Goal: Task Accomplishment & Management: Use online tool/utility

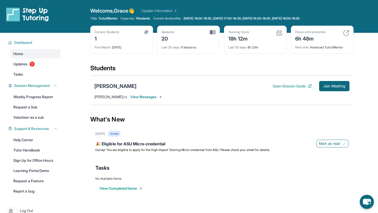
click at [340, 80] on div "[PERSON_NAME] Open Session Guide Join Meeting [PERSON_NAME] : ok View Messages" at bounding box center [221, 90] width 263 height 29
click at [339, 86] on span "Join Meeting" at bounding box center [334, 86] width 22 height 3
